Goal: Task Accomplishment & Management: Use online tool/utility

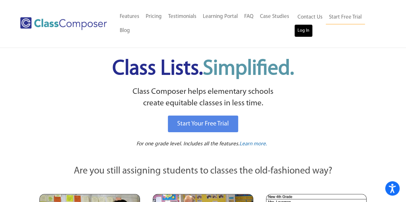
click at [308, 33] on link "Log In" at bounding box center [303, 30] width 18 height 13
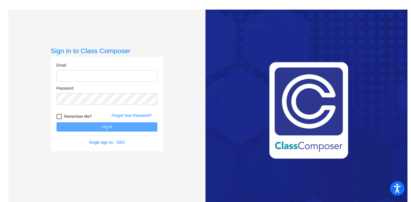
type input "[PERSON_NAME][EMAIL_ADDRESS][PERSON_NAME][DOMAIN_NAME]"
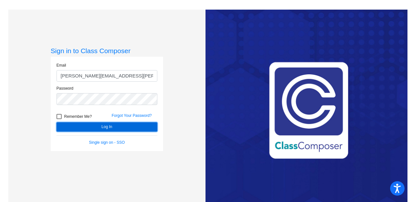
click at [110, 127] on button "Log In" at bounding box center [106, 127] width 101 height 9
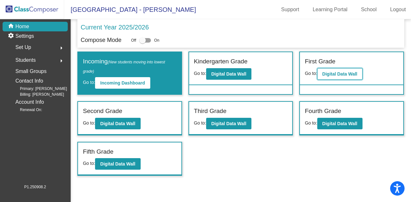
click at [344, 72] on b "Digital Data Wall" at bounding box center [339, 74] width 35 height 5
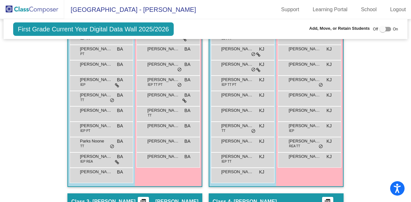
scroll to position [192, 0]
